Goal: Transaction & Acquisition: Purchase product/service

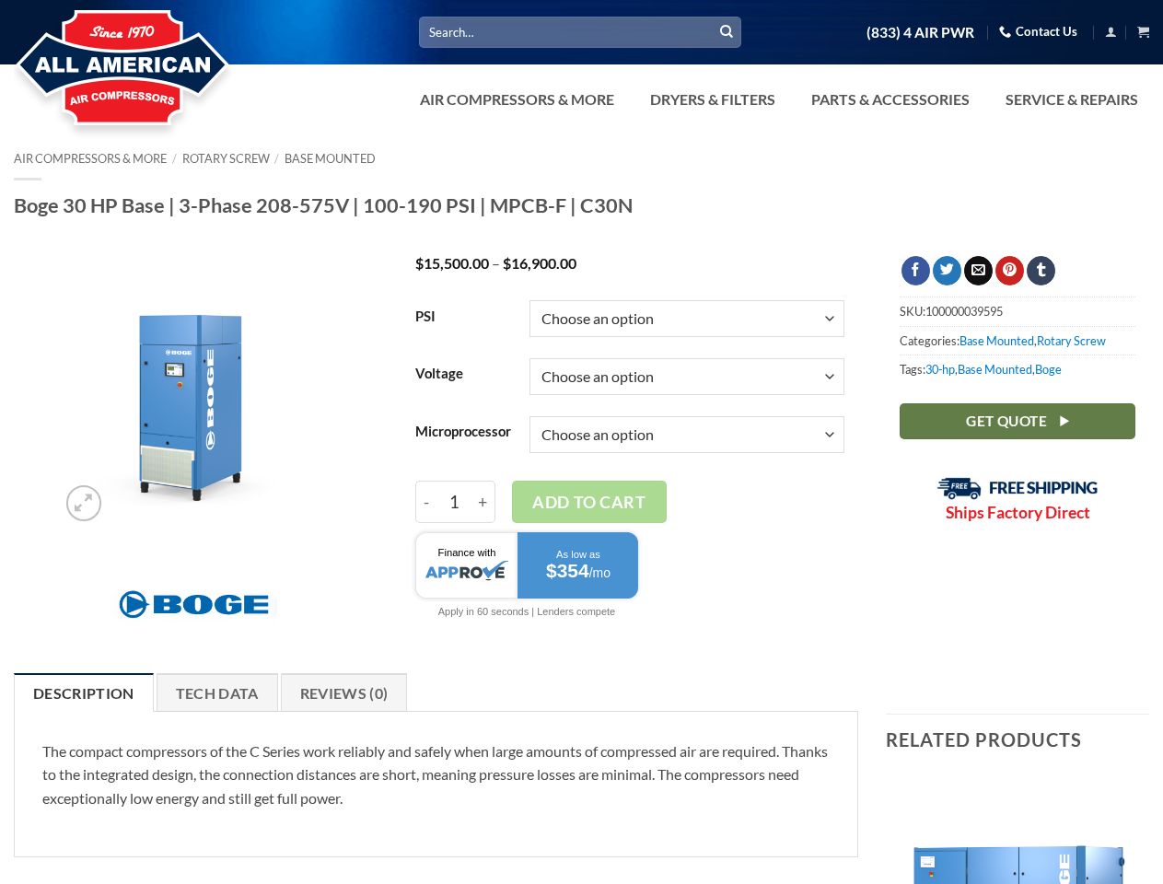
click at [581, 442] on select "Choose an option Base Focus 2.0" at bounding box center [686, 434] width 315 height 37
click at [777, 99] on link "Dryers & Filters" at bounding box center [712, 99] width 147 height 37
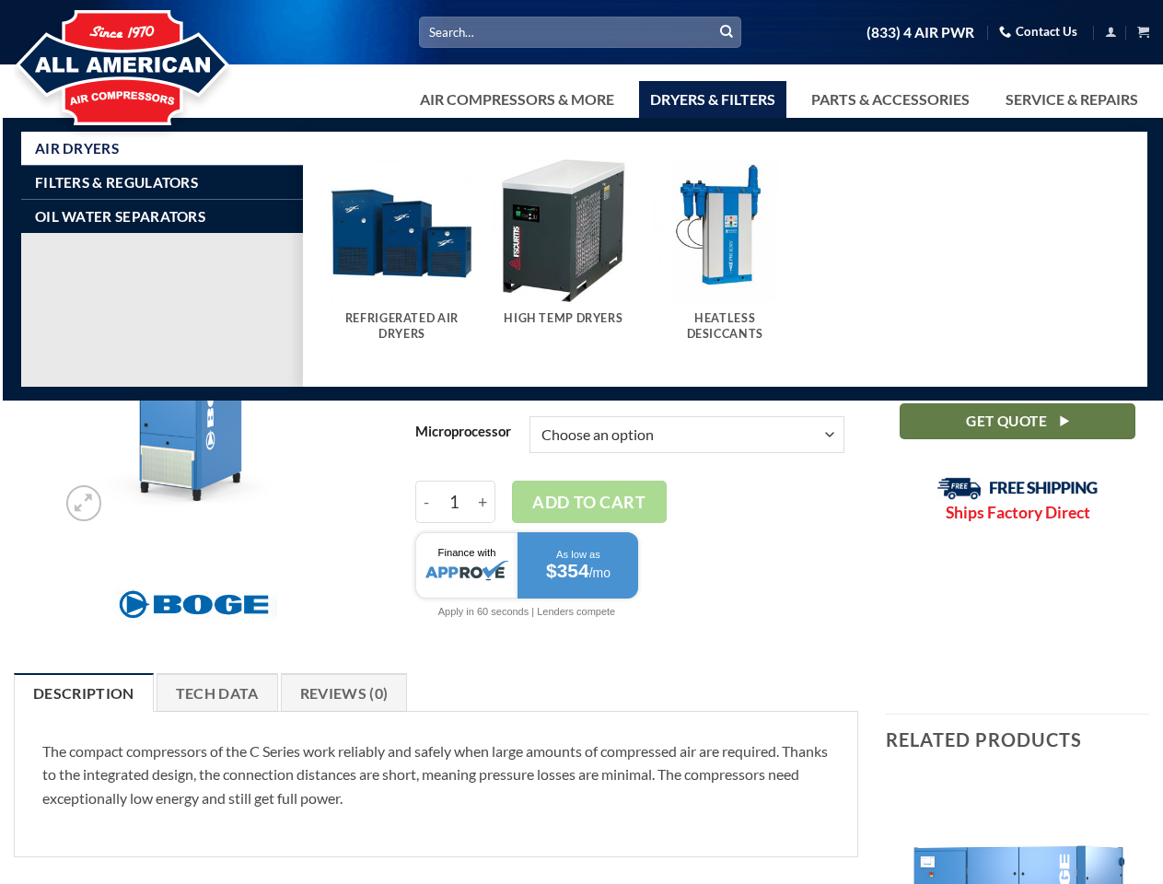
click at [515, 99] on link "Air Compressors & More" at bounding box center [517, 99] width 216 height 37
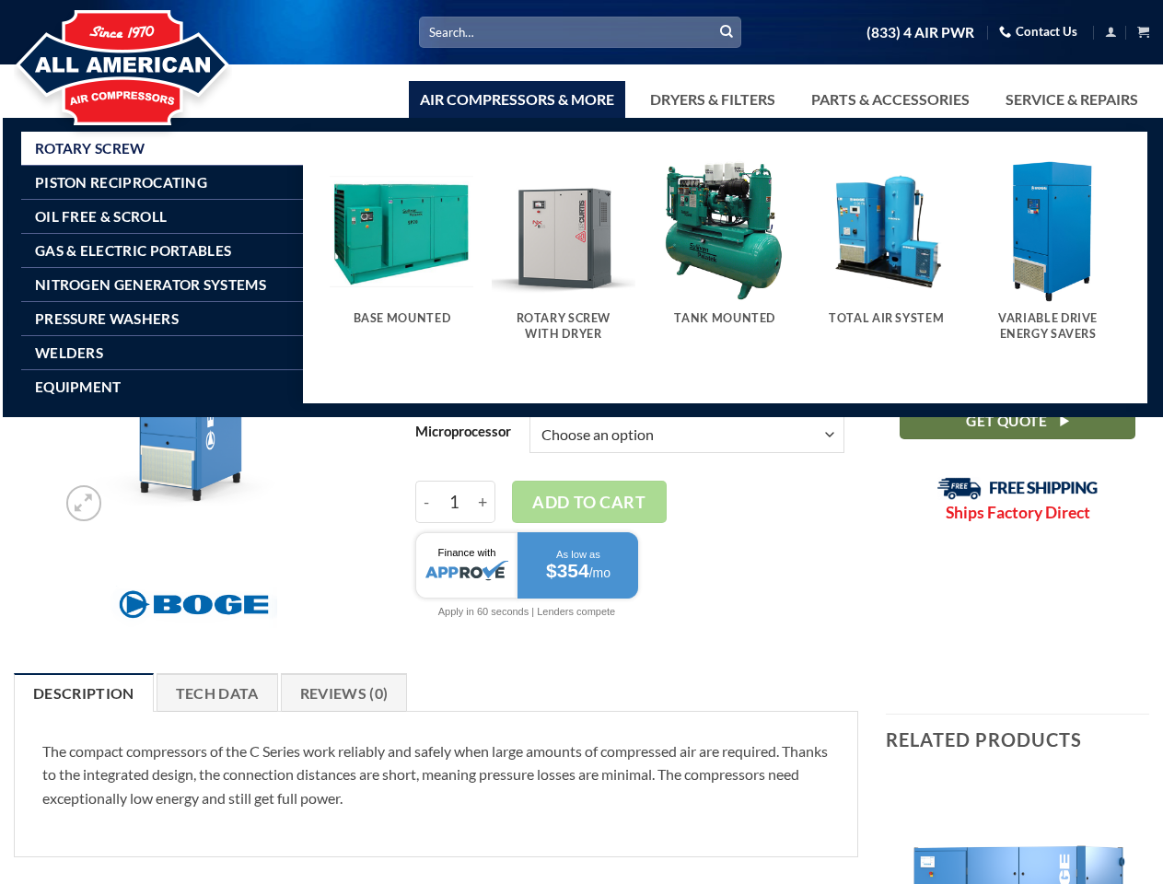
click at [711, 99] on link "Dryers & Filters" at bounding box center [712, 99] width 147 height 37
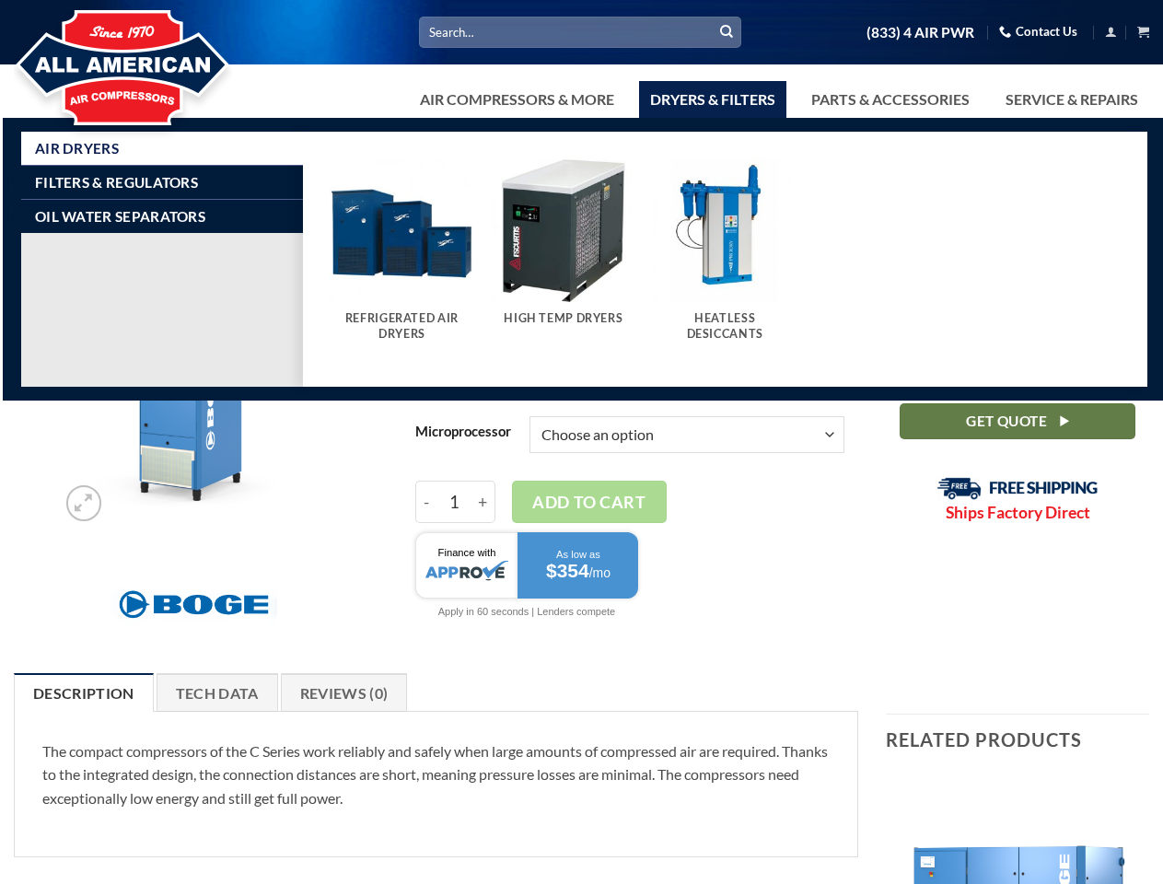
click at [888, 99] on link "Parts & Accessories" at bounding box center [890, 99] width 180 height 37
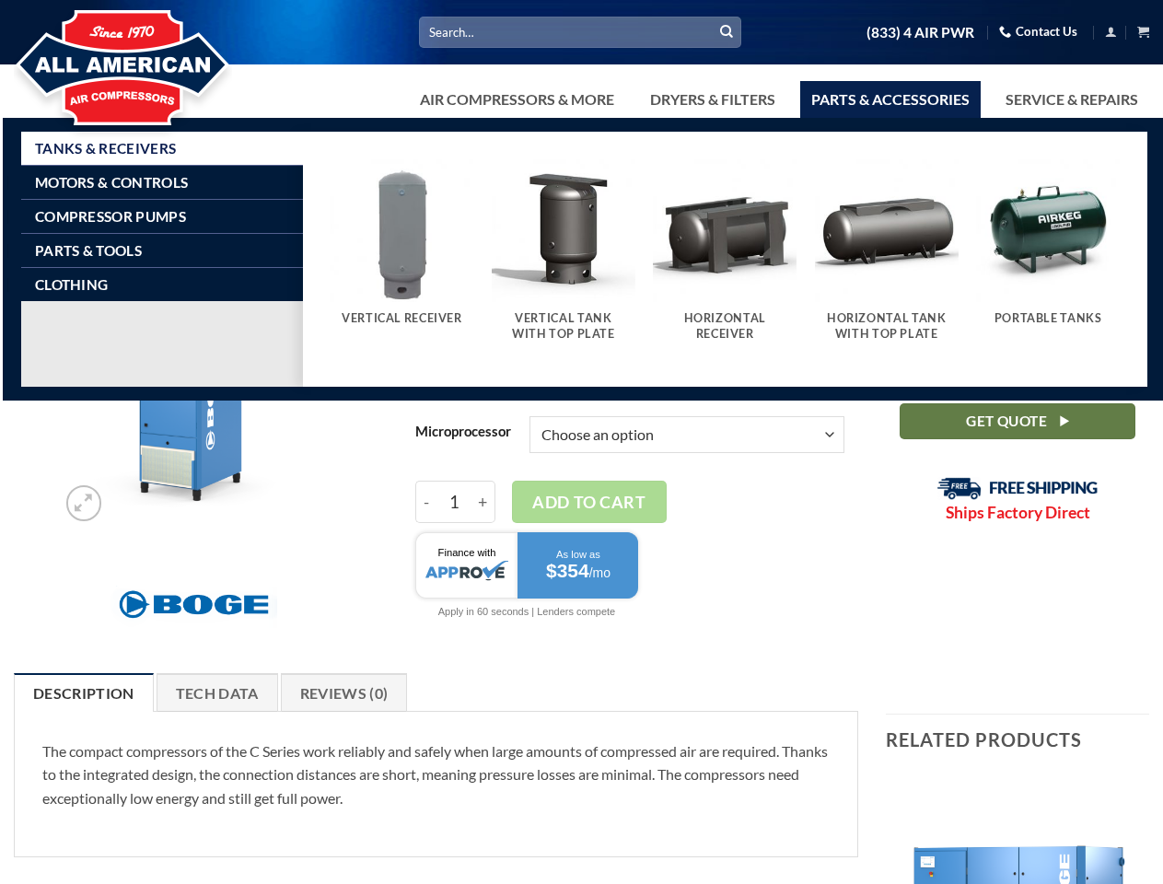
click at [581, 508] on button "Add to cart" at bounding box center [589, 502] width 155 height 42
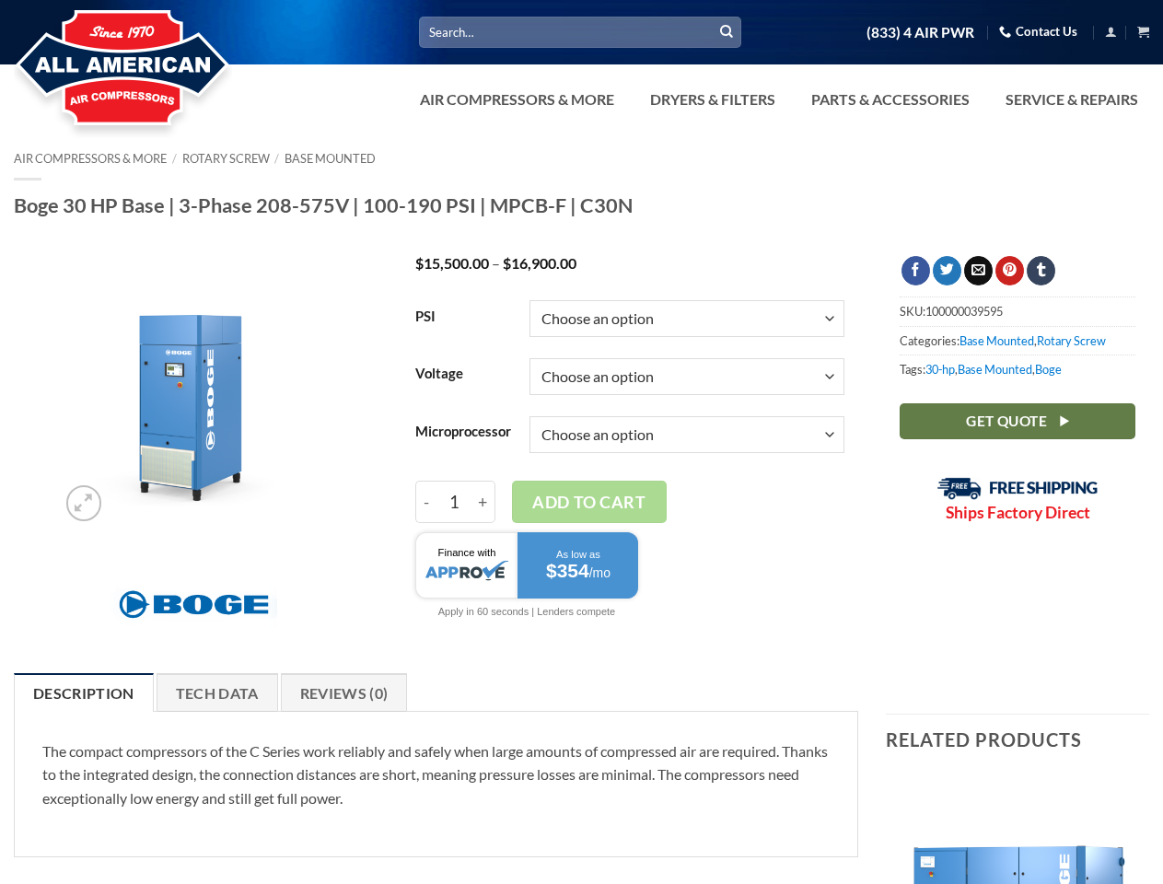
click at [630, 464] on td "Choose an option Base Focus 2.0 Clear" at bounding box center [686, 435] width 315 height 58
click at [455, 517] on input "1" at bounding box center [454, 502] width 34 height 42
click at [426, 517] on input "-" at bounding box center [426, 502] width 22 height 42
click at [483, 517] on input "+" at bounding box center [483, 502] width 24 height 42
type input "2"
